Goal: Information Seeking & Learning: Learn about a topic

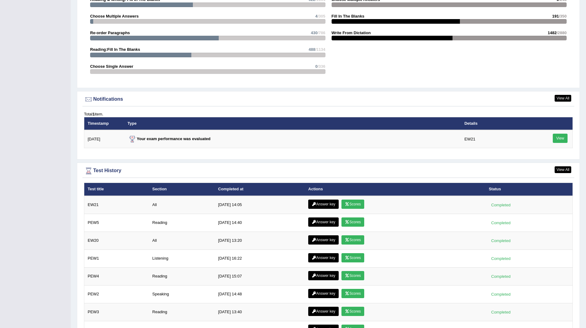
scroll to position [703, 0]
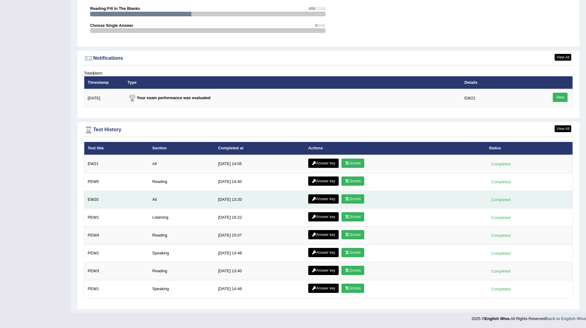
click at [348, 196] on link "Scores" at bounding box center [353, 198] width 23 height 9
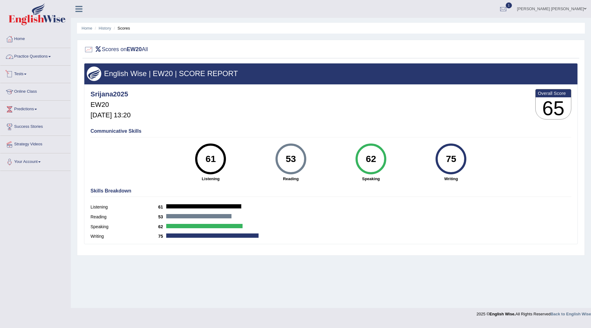
click at [34, 54] on link "Practice Questions" at bounding box center [35, 55] width 70 height 15
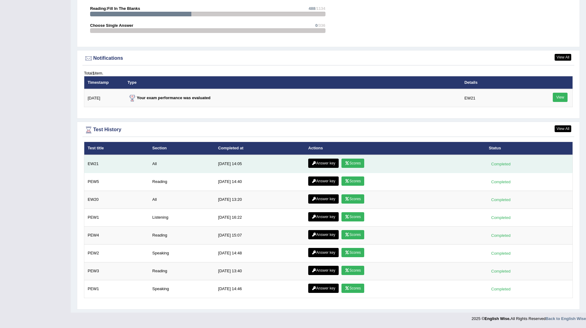
click at [321, 163] on link "Answer key" at bounding box center [323, 163] width 30 height 9
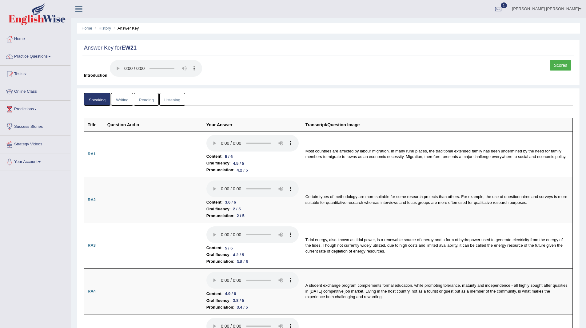
click at [150, 98] on link "Reading" at bounding box center [146, 99] width 25 height 13
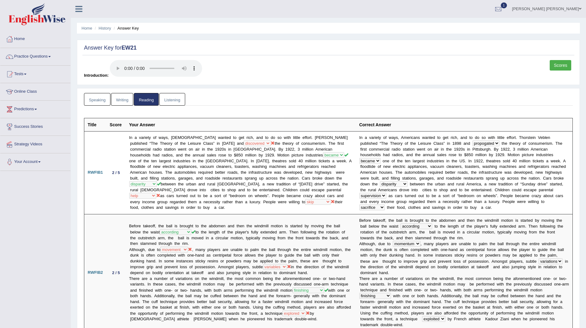
click at [176, 97] on link "Listening" at bounding box center [172, 99] width 26 height 13
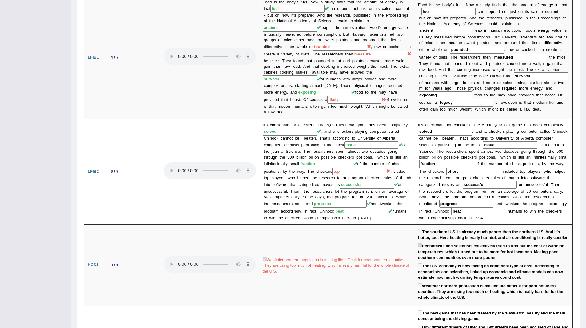
scroll to position [246, 0]
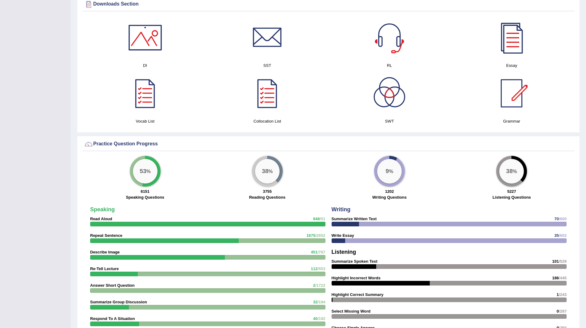
scroll to position [242, 0]
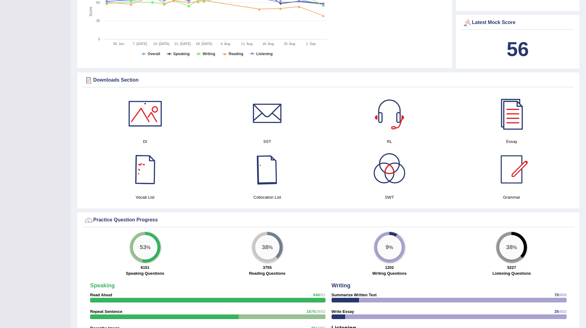
click at [285, 168] on div at bounding box center [267, 169] width 43 height 43
click at [505, 175] on div at bounding box center [511, 169] width 43 height 43
